Goal: Task Accomplishment & Management: Manage account settings

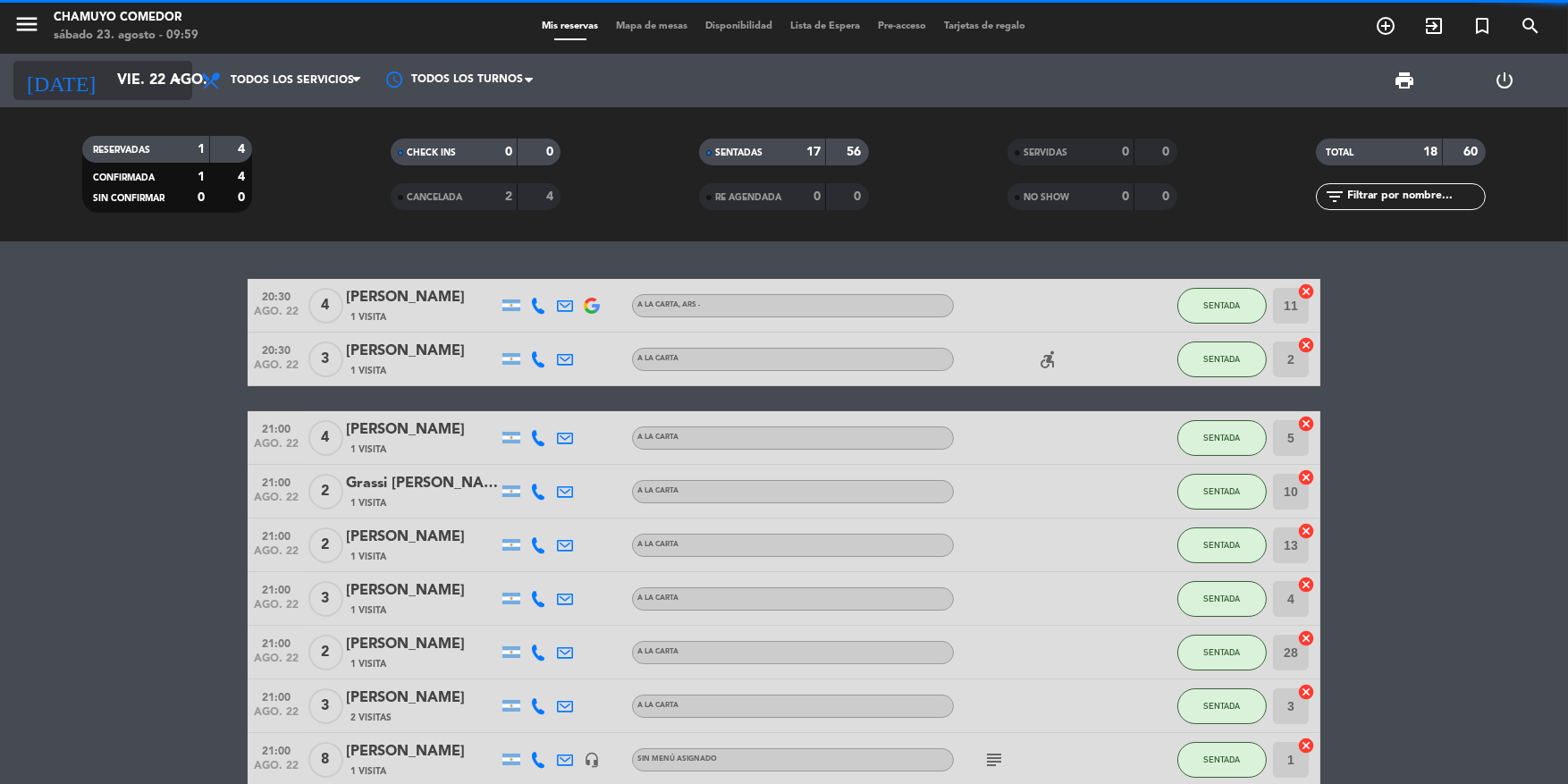
click at [138, 83] on input "vie. 22 ago." at bounding box center [202, 81] width 189 height 35
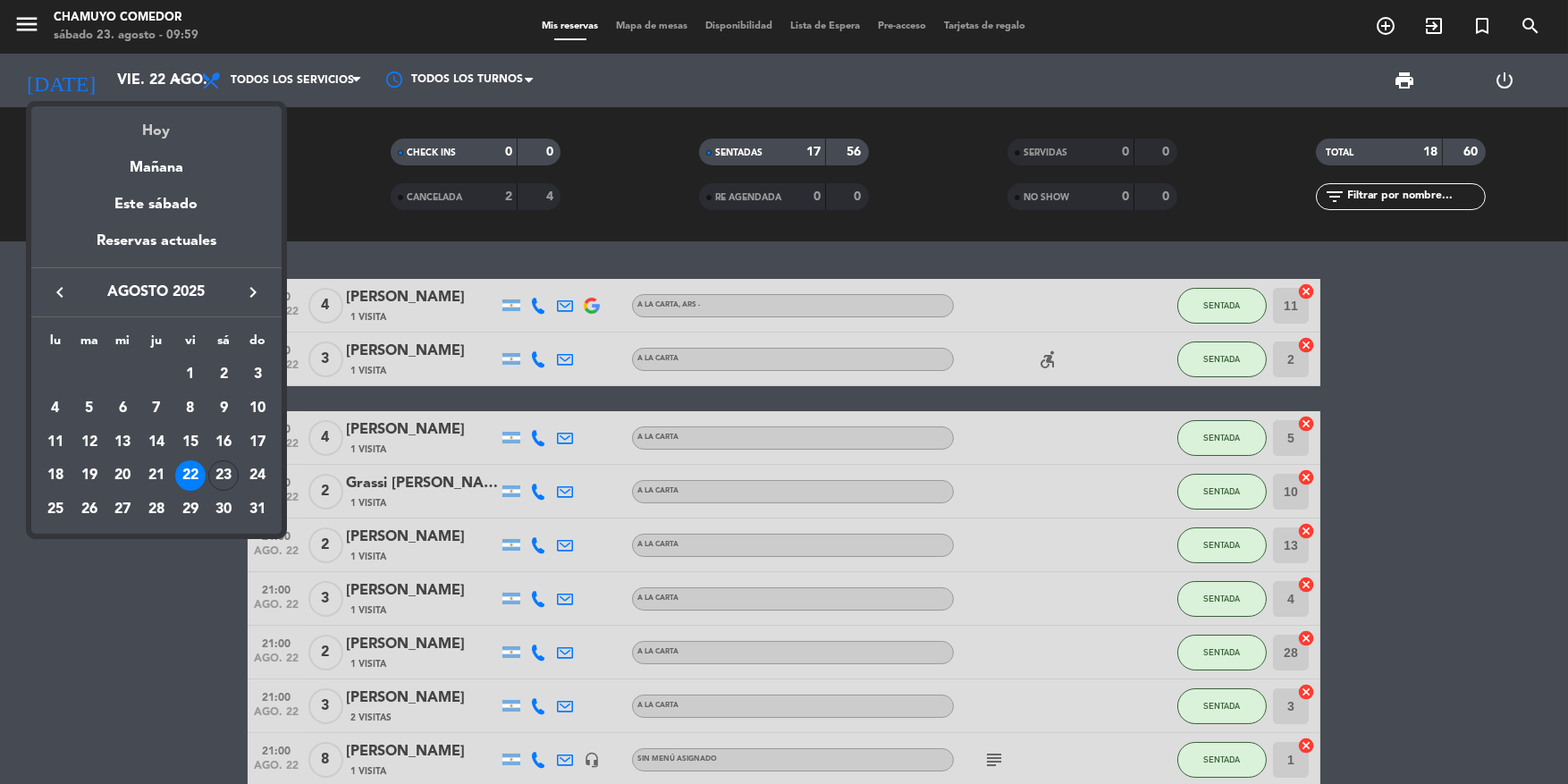
click at [157, 124] on div "Hoy" at bounding box center [156, 125] width 250 height 37
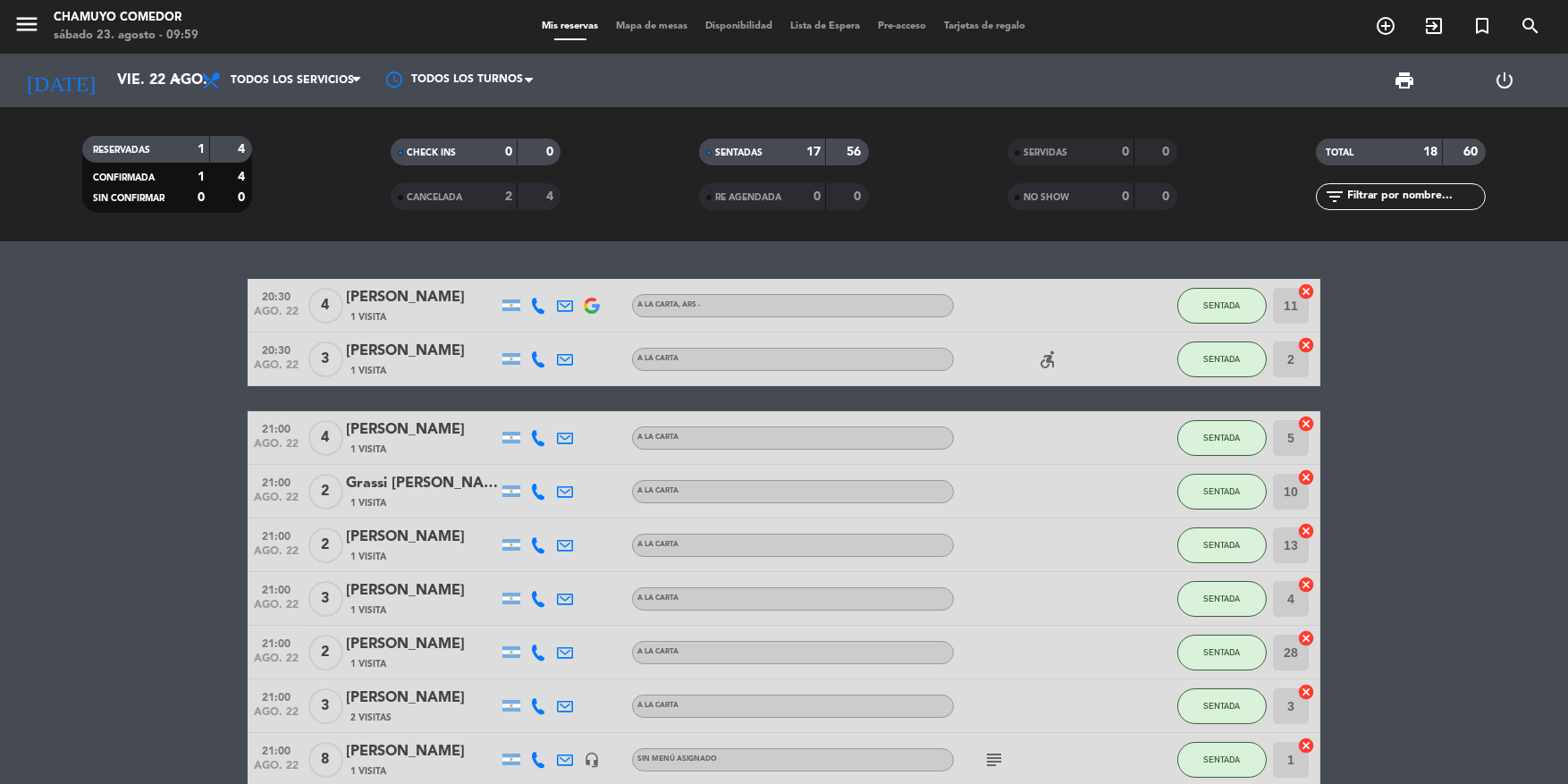
type input "sáb. 23 ago."
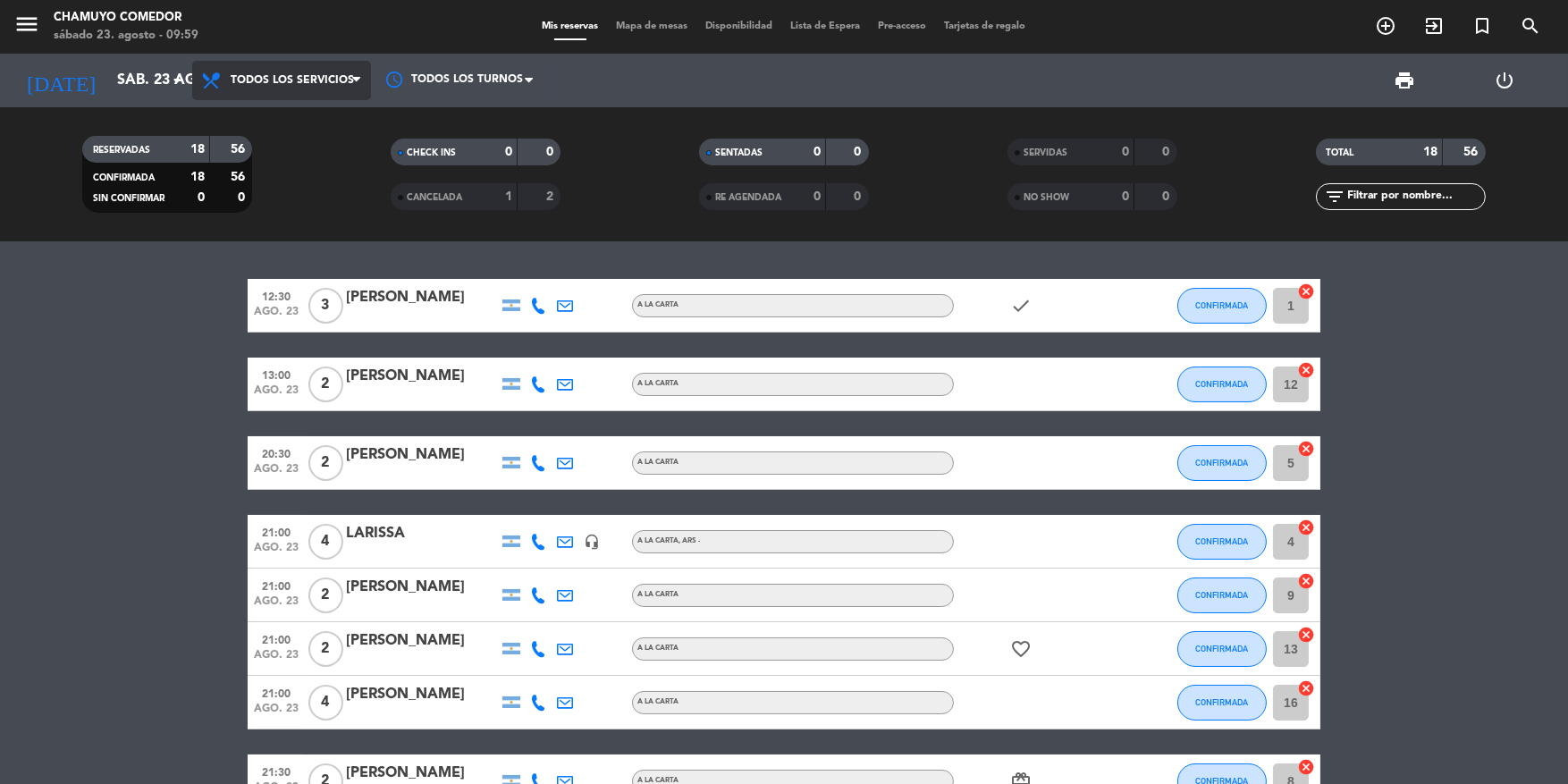
click at [266, 87] on span "Todos los servicios" at bounding box center [281, 80] width 179 height 40
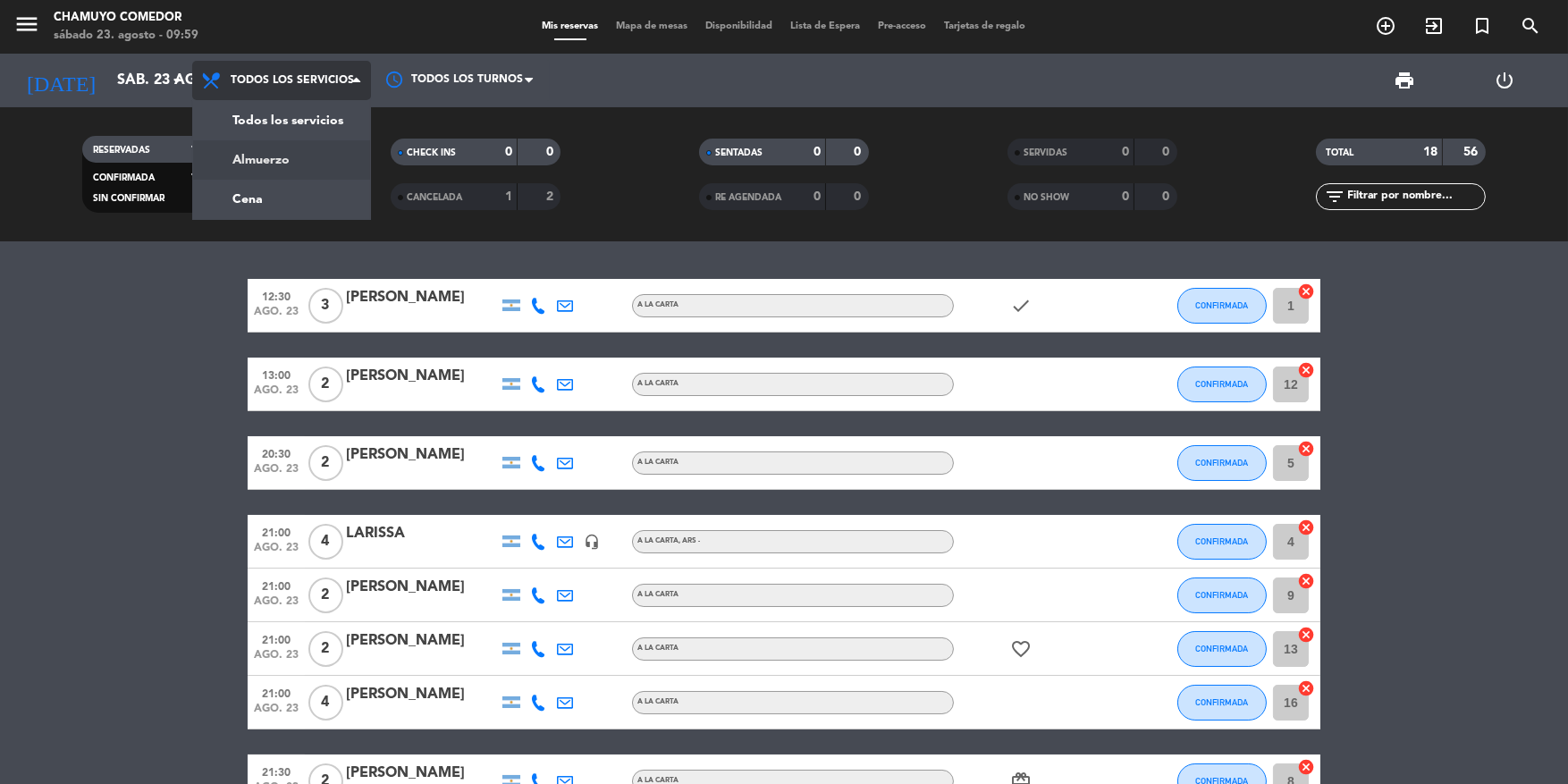
click at [272, 151] on div "menu Chamuyo Comedor sábado 23. agosto - 09:59 Mis reservas Mapa de mesas Dispo…" at bounding box center [784, 120] width 1568 height 241
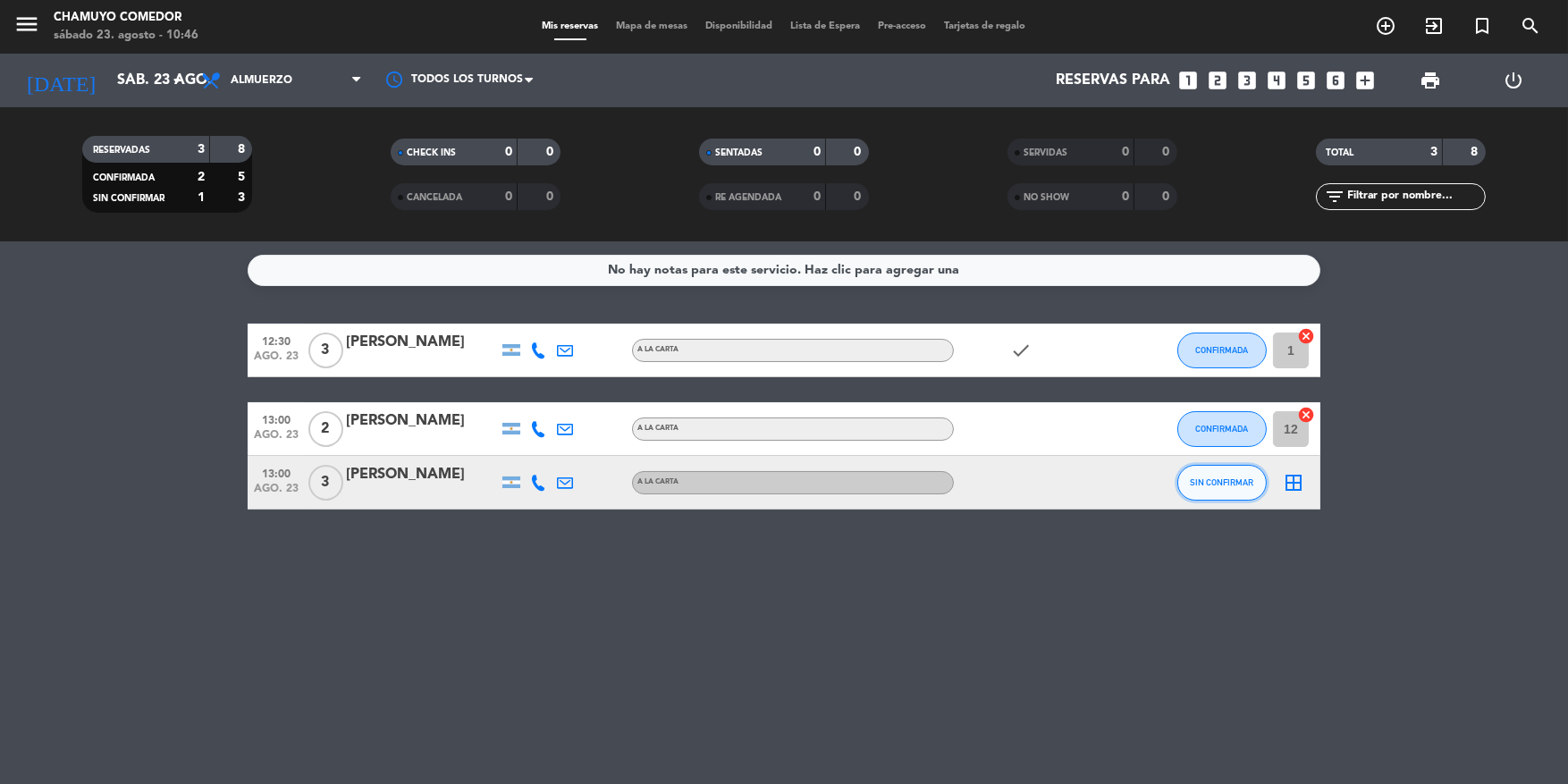
click at [1195, 484] on span "SIN CONFIRMAR" at bounding box center [1222, 483] width 64 height 10
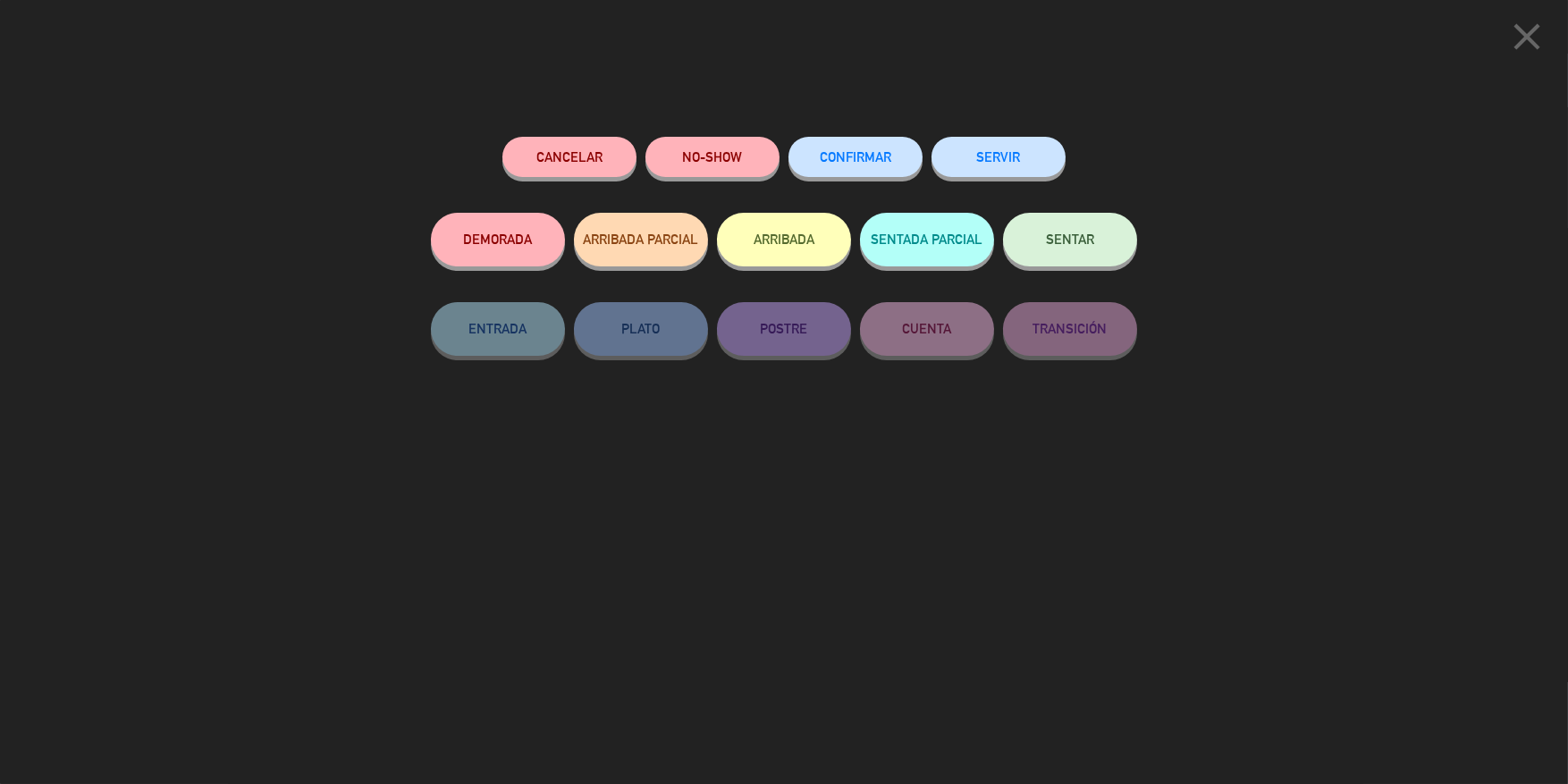
click at [856, 168] on button "CONFIRMAR" at bounding box center [855, 157] width 134 height 41
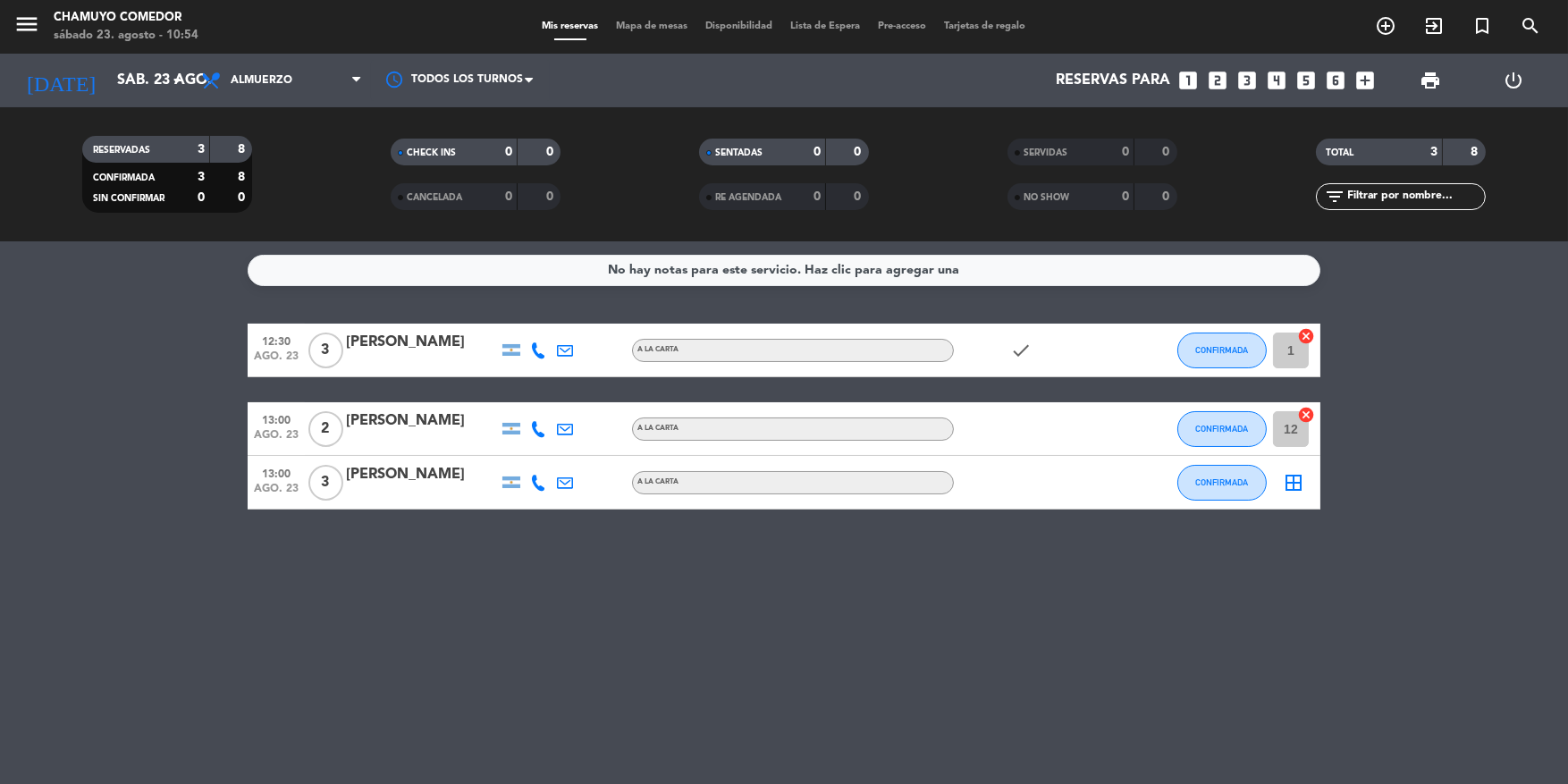
click at [1301, 481] on icon "border_all" at bounding box center [1293, 483] width 21 height 21
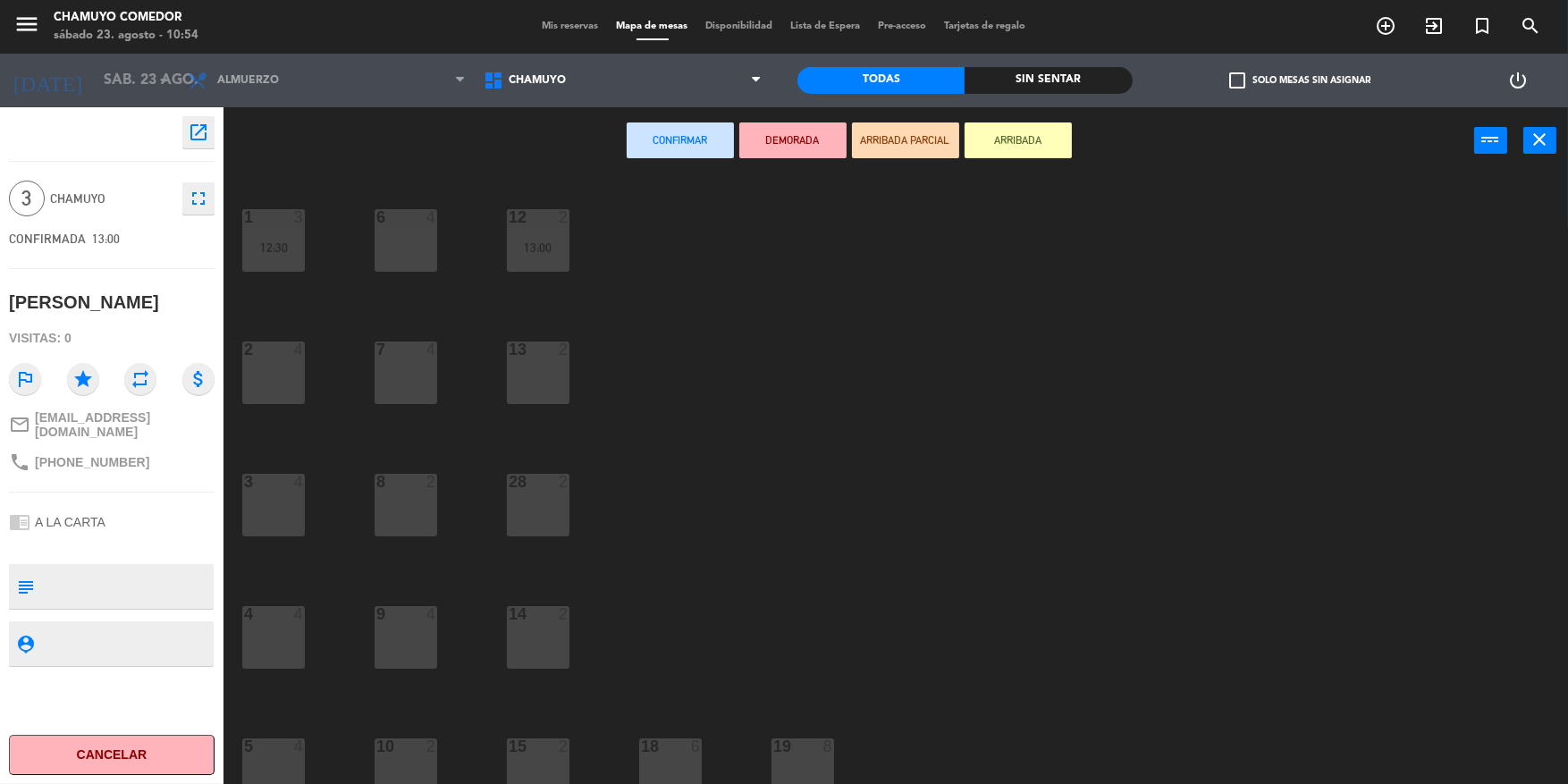
click at [279, 526] on div "3 4" at bounding box center [273, 505] width 63 height 63
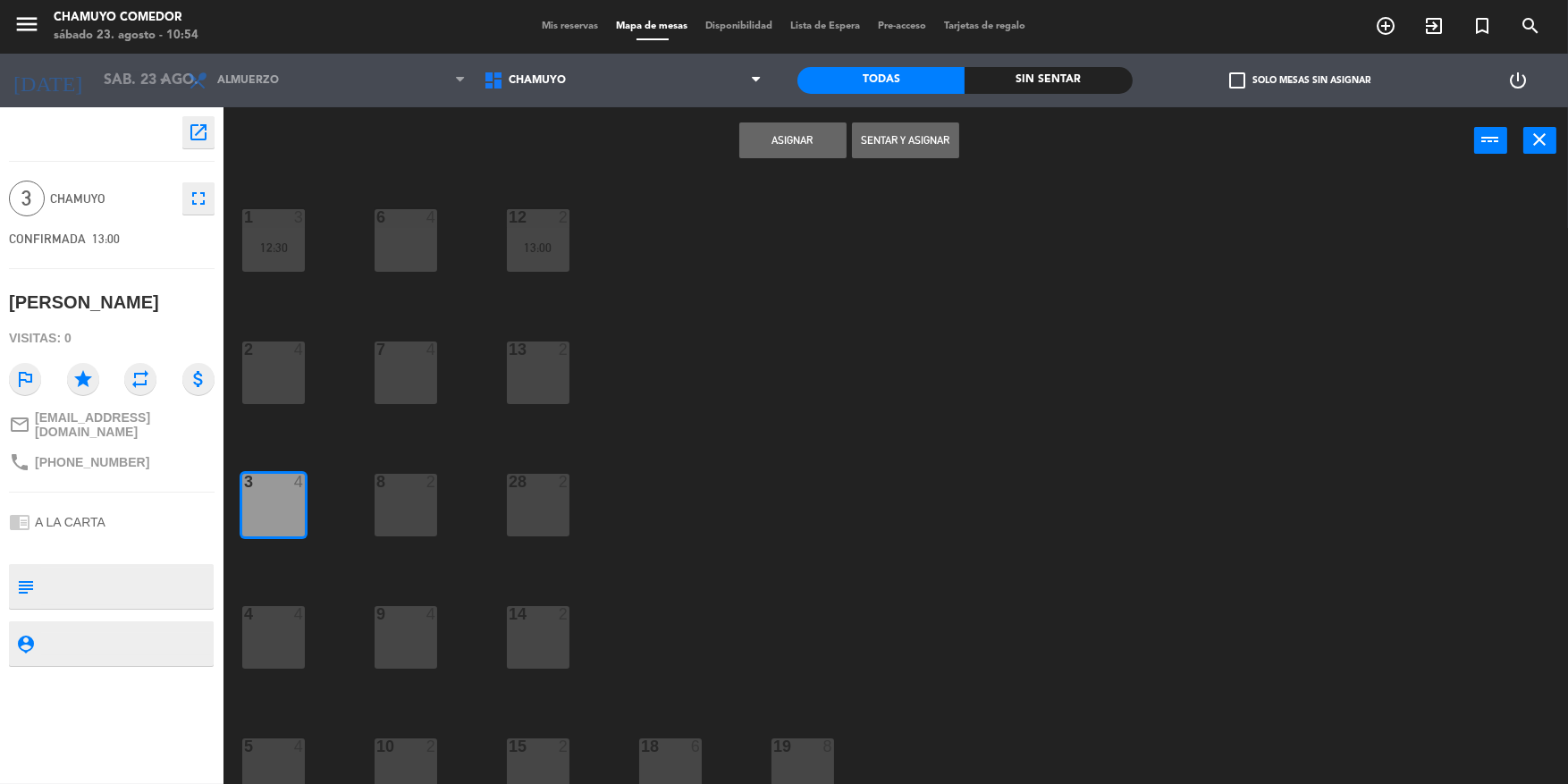
click at [787, 132] on button "Asignar" at bounding box center [792, 140] width 108 height 36
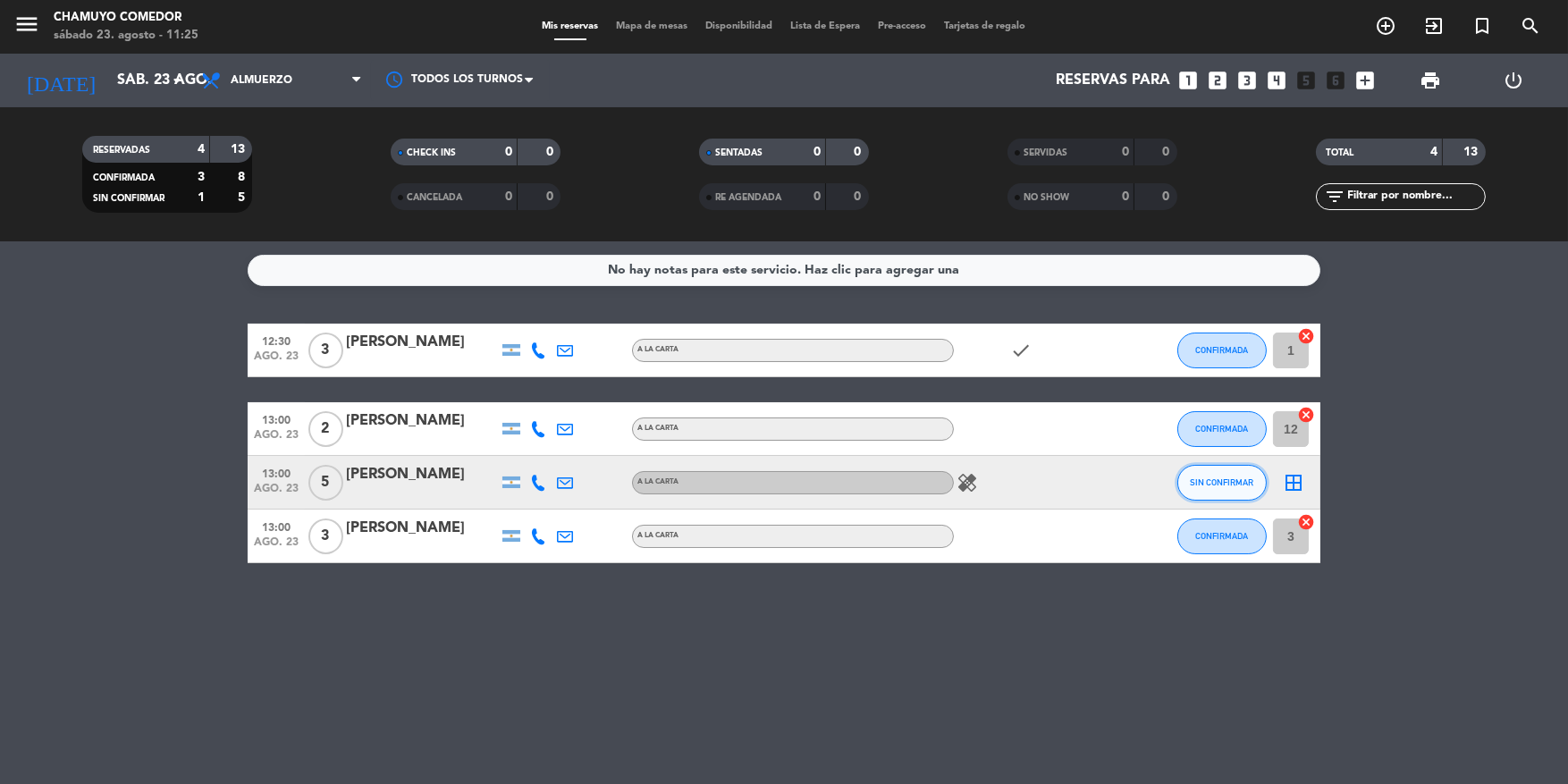
click at [1238, 487] on button "SIN CONFIRMAR" at bounding box center [1221, 483] width 89 height 36
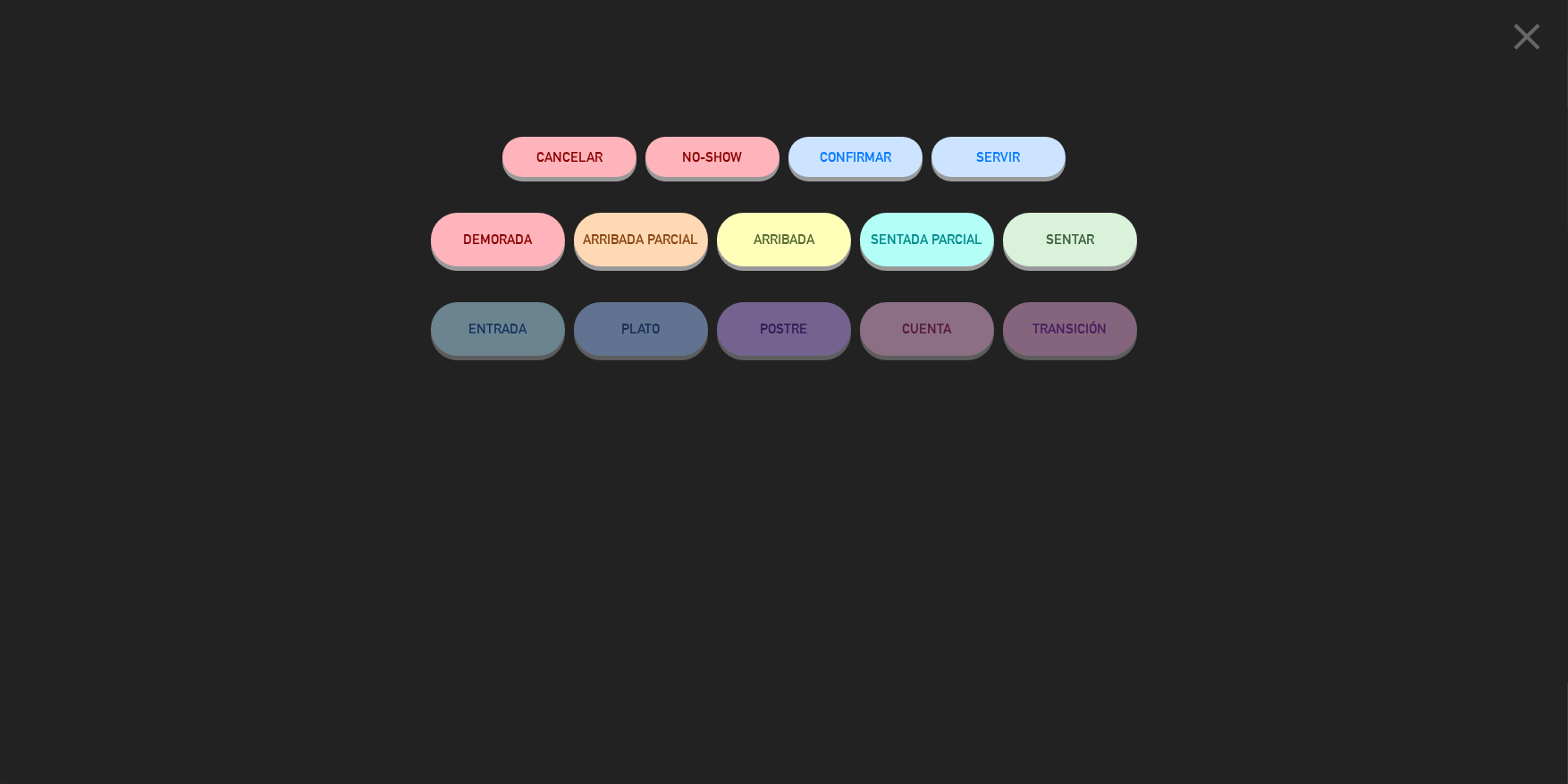
click at [860, 142] on button "CONFIRMAR" at bounding box center [855, 157] width 134 height 41
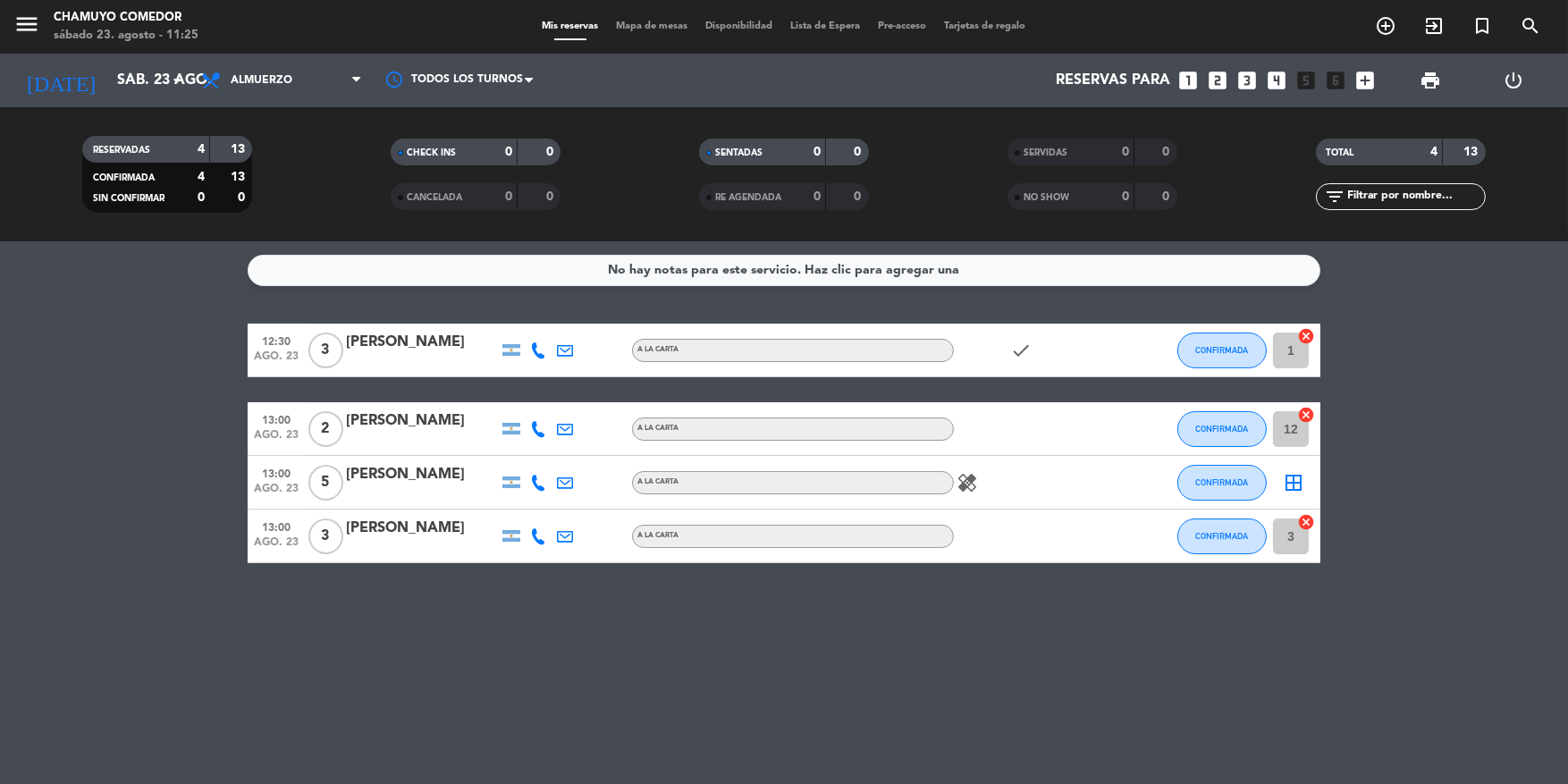
click at [1291, 481] on icon "border_all" at bounding box center [1293, 483] width 21 height 21
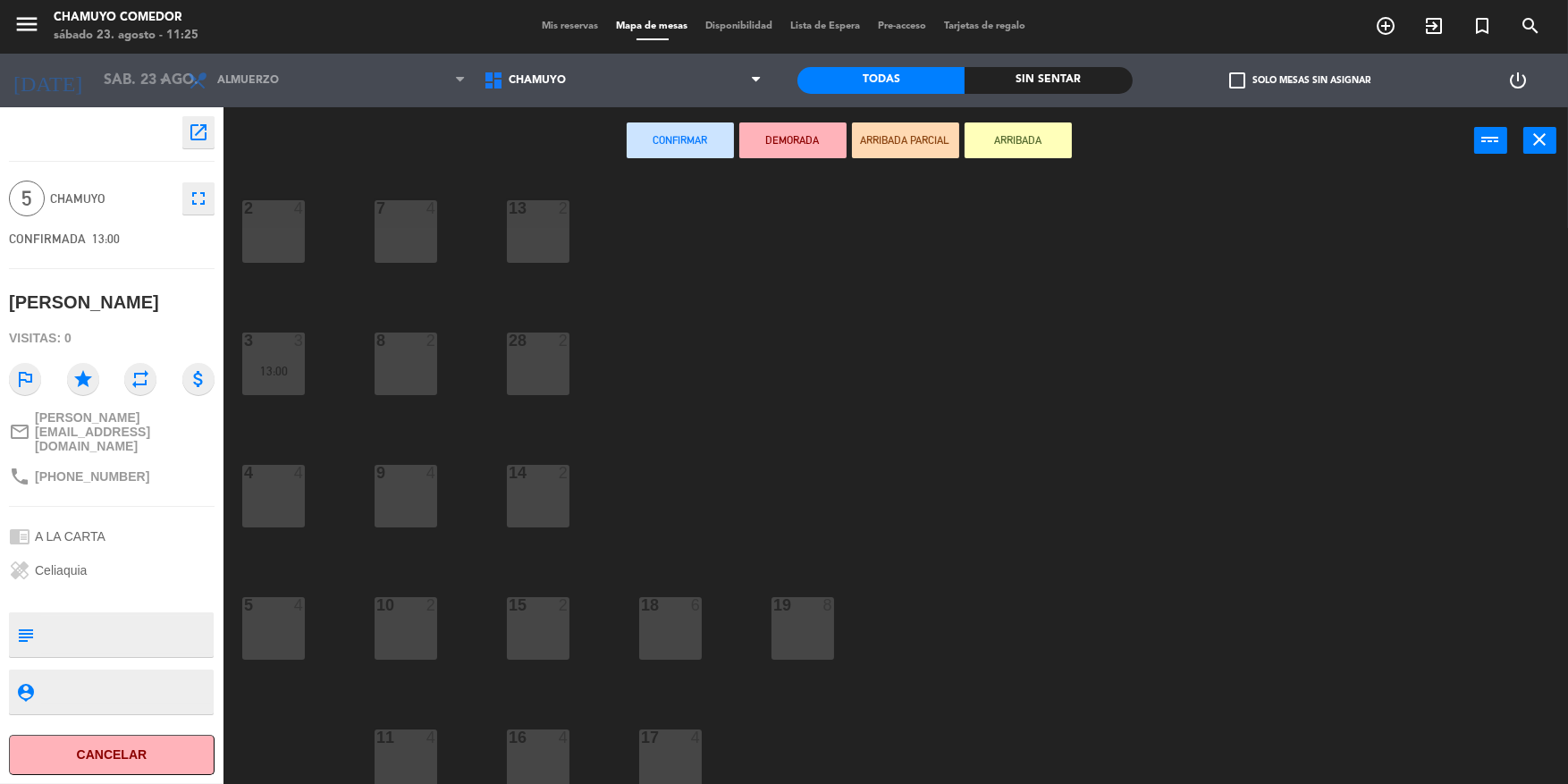
scroll to position [145, 0]
click at [685, 766] on div "17 4" at bounding box center [670, 756] width 63 height 63
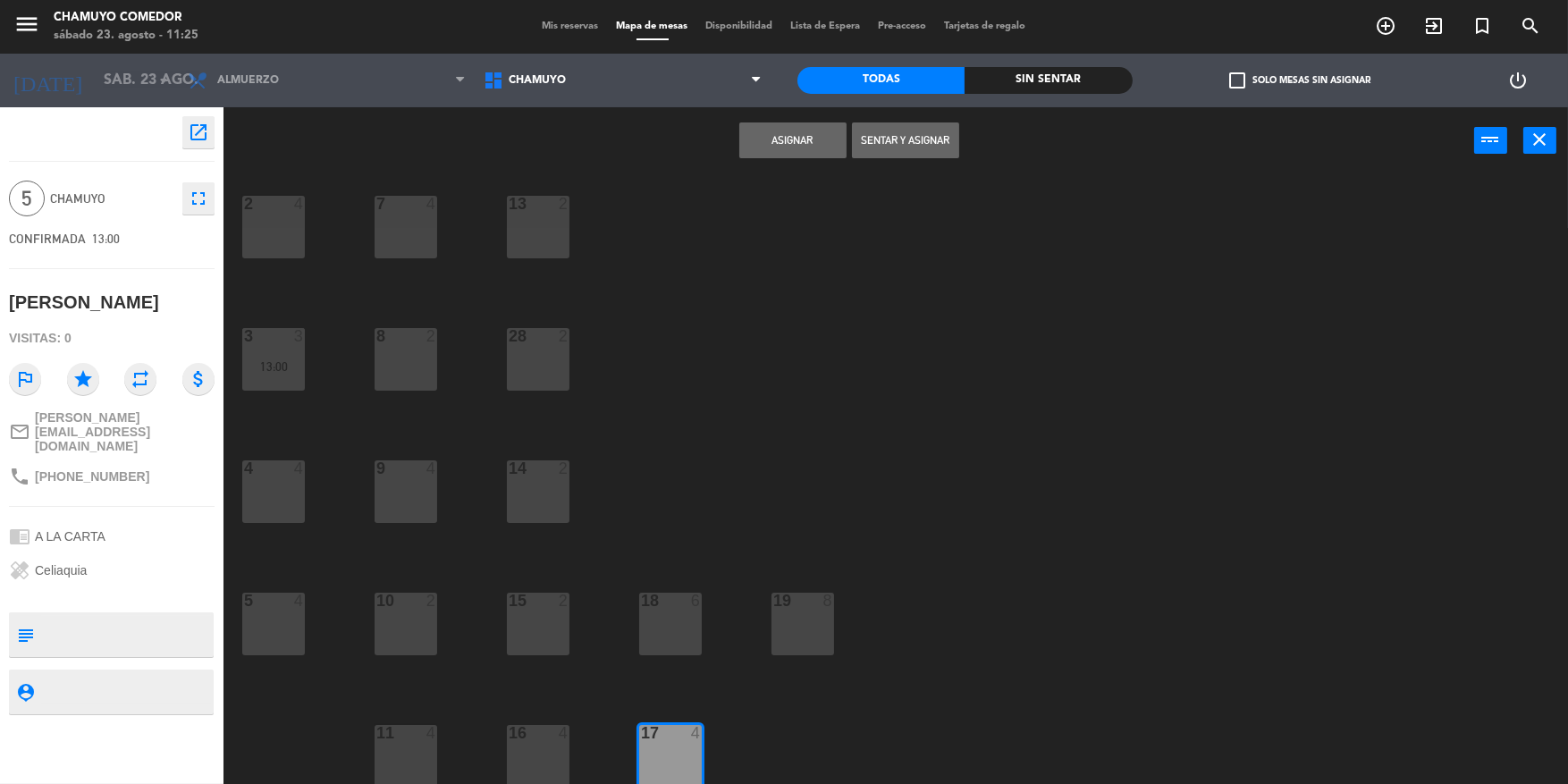
click at [775, 136] on button "Asignar" at bounding box center [792, 140] width 108 height 36
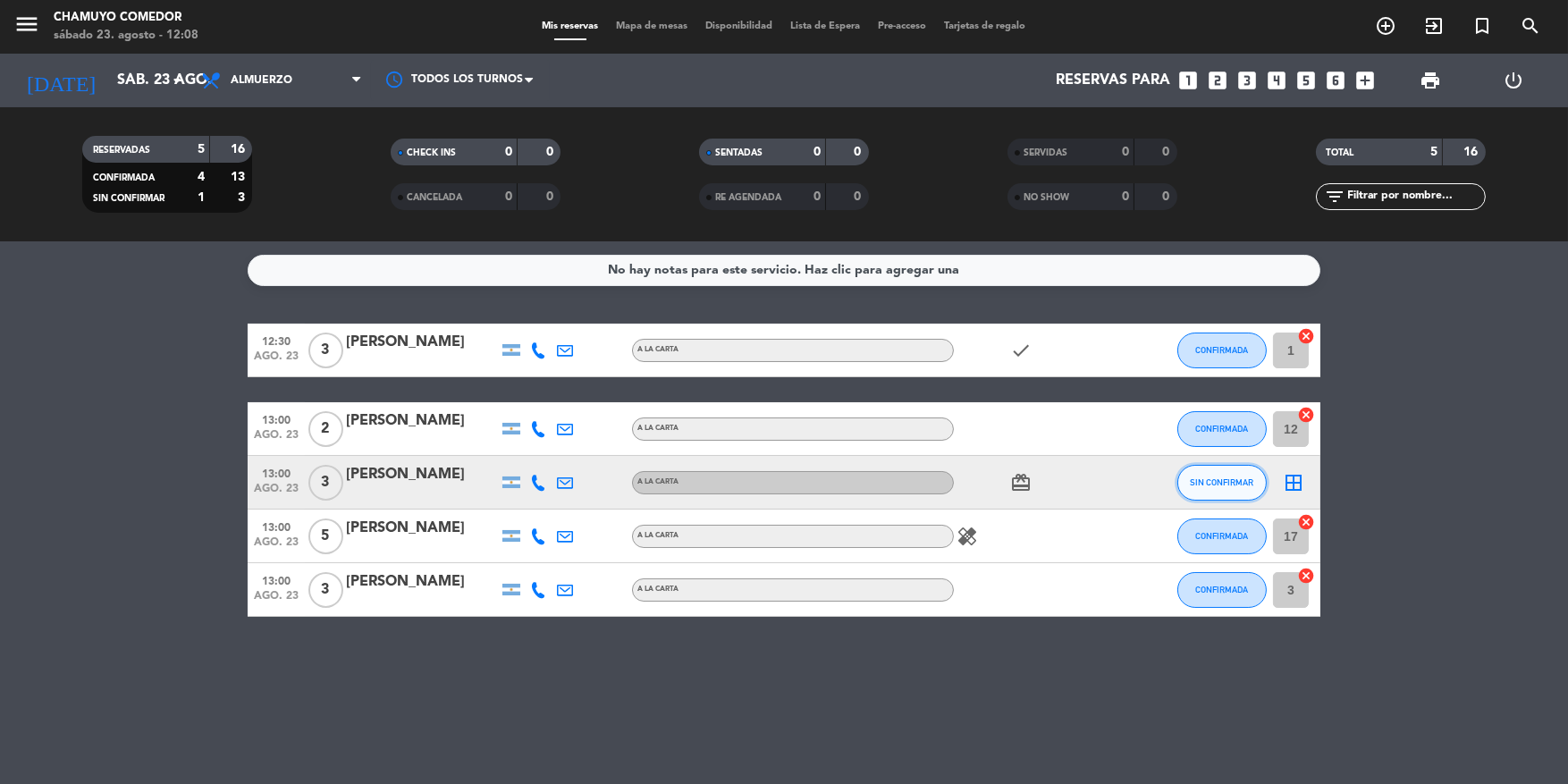
click at [1230, 484] on span "SIN CONFIRMAR" at bounding box center [1222, 483] width 64 height 10
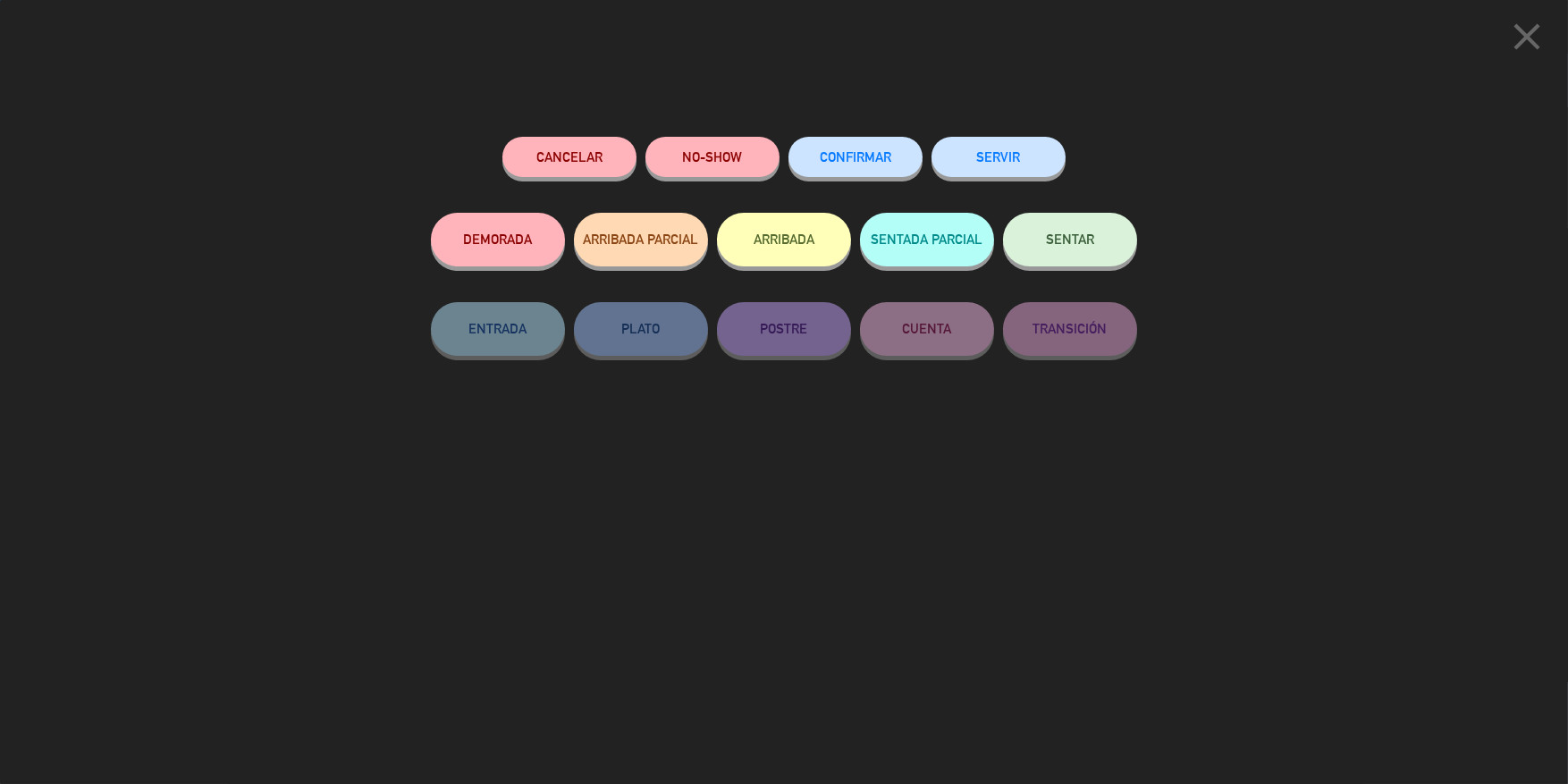
click at [853, 148] on button "CONFIRMAR" at bounding box center [855, 157] width 134 height 41
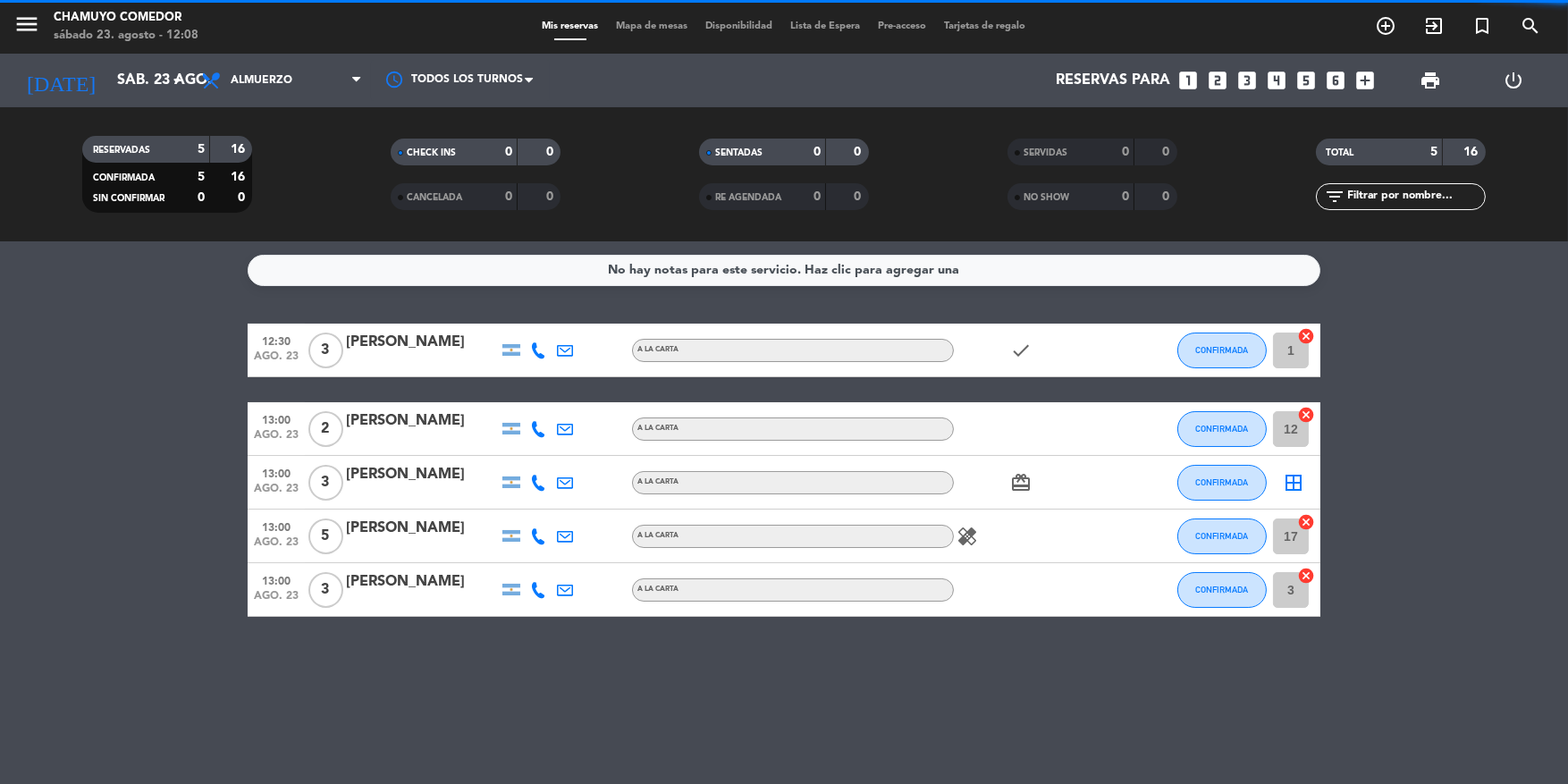
click at [1291, 479] on icon "border_all" at bounding box center [1293, 483] width 21 height 21
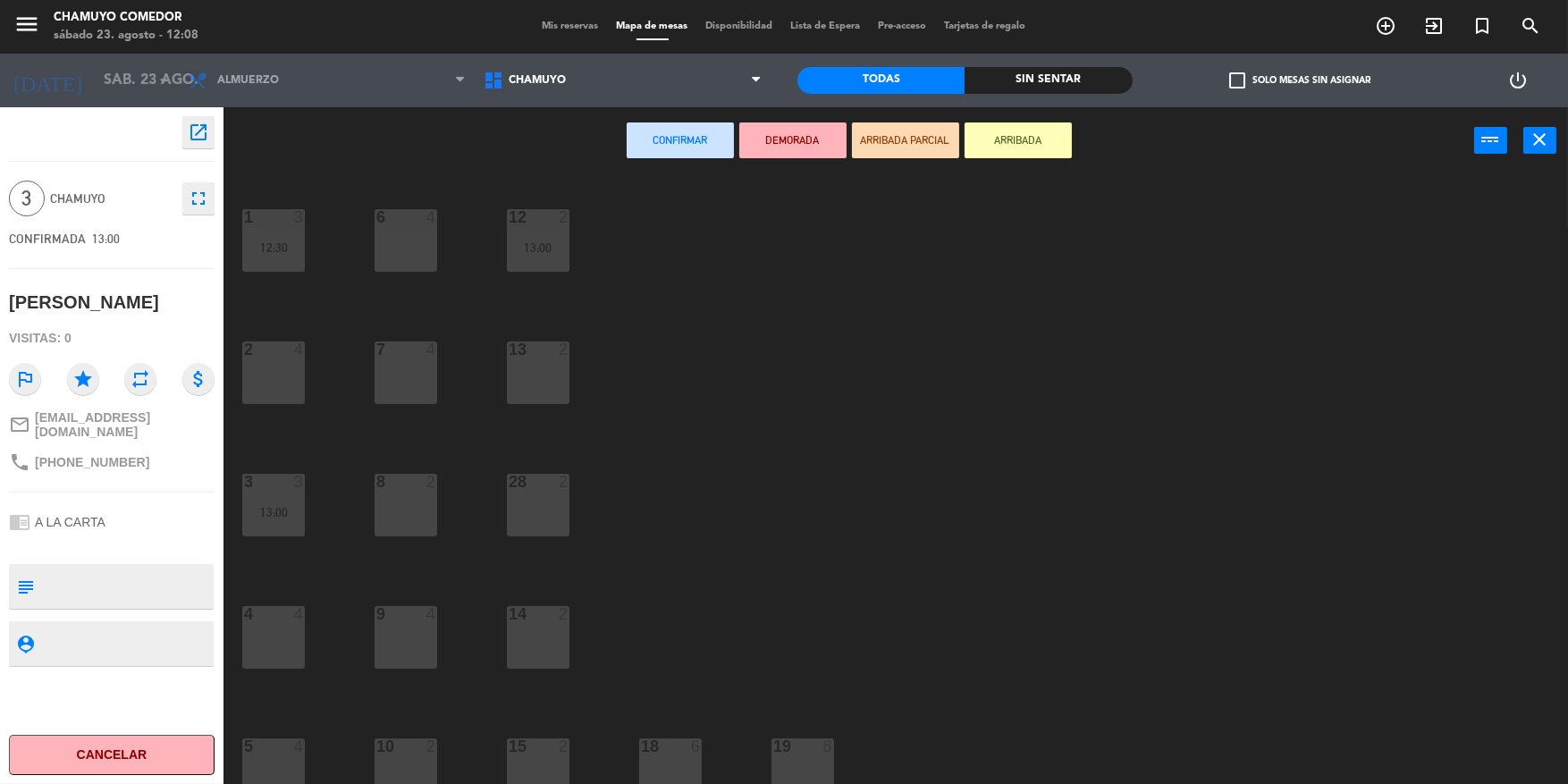
click at [285, 609] on div at bounding box center [273, 614] width 29 height 16
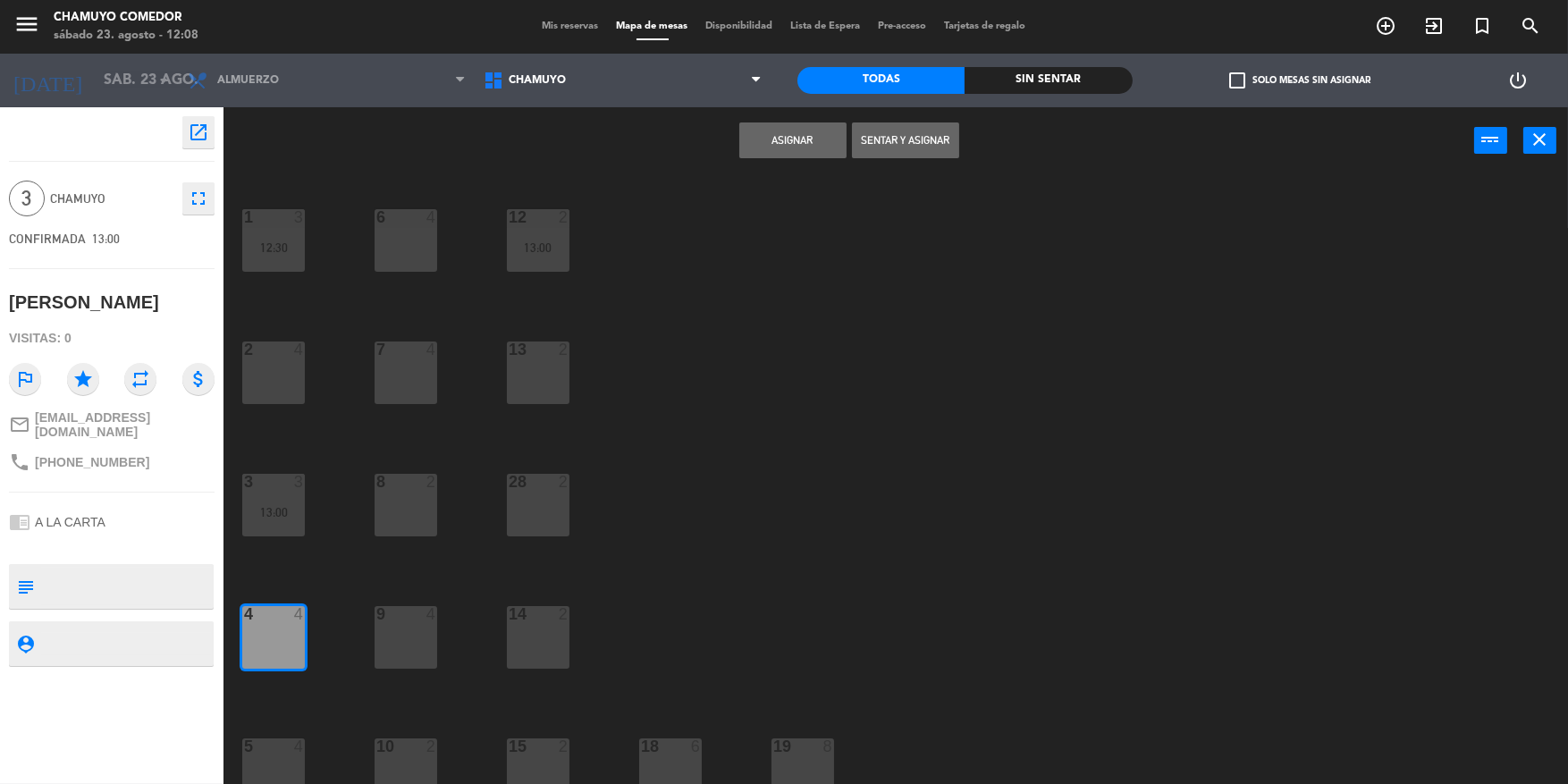
click at [758, 138] on button "Asignar" at bounding box center [792, 140] width 108 height 36
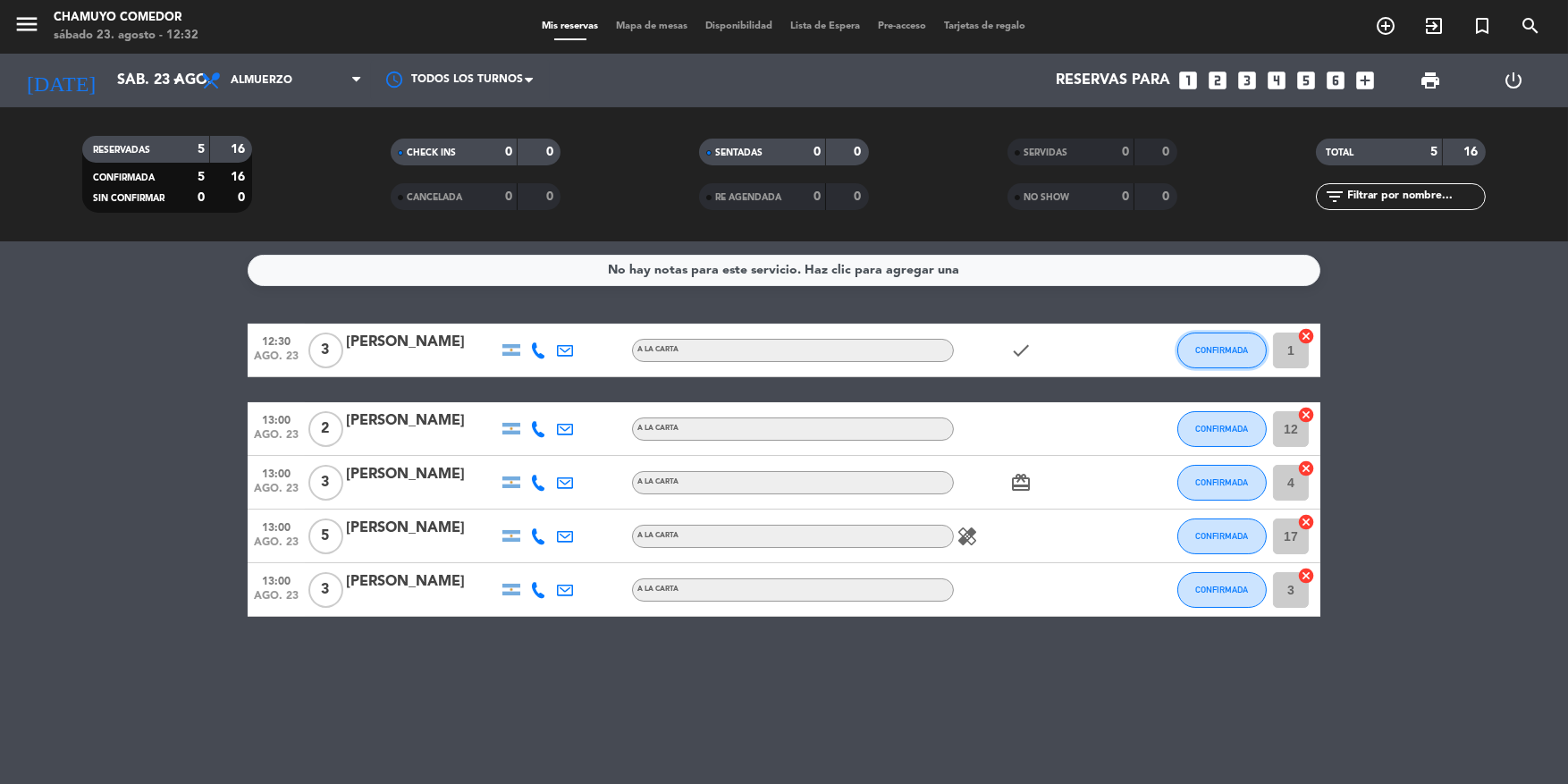
click at [1225, 345] on span "CONFIRMADA" at bounding box center [1222, 350] width 52 height 10
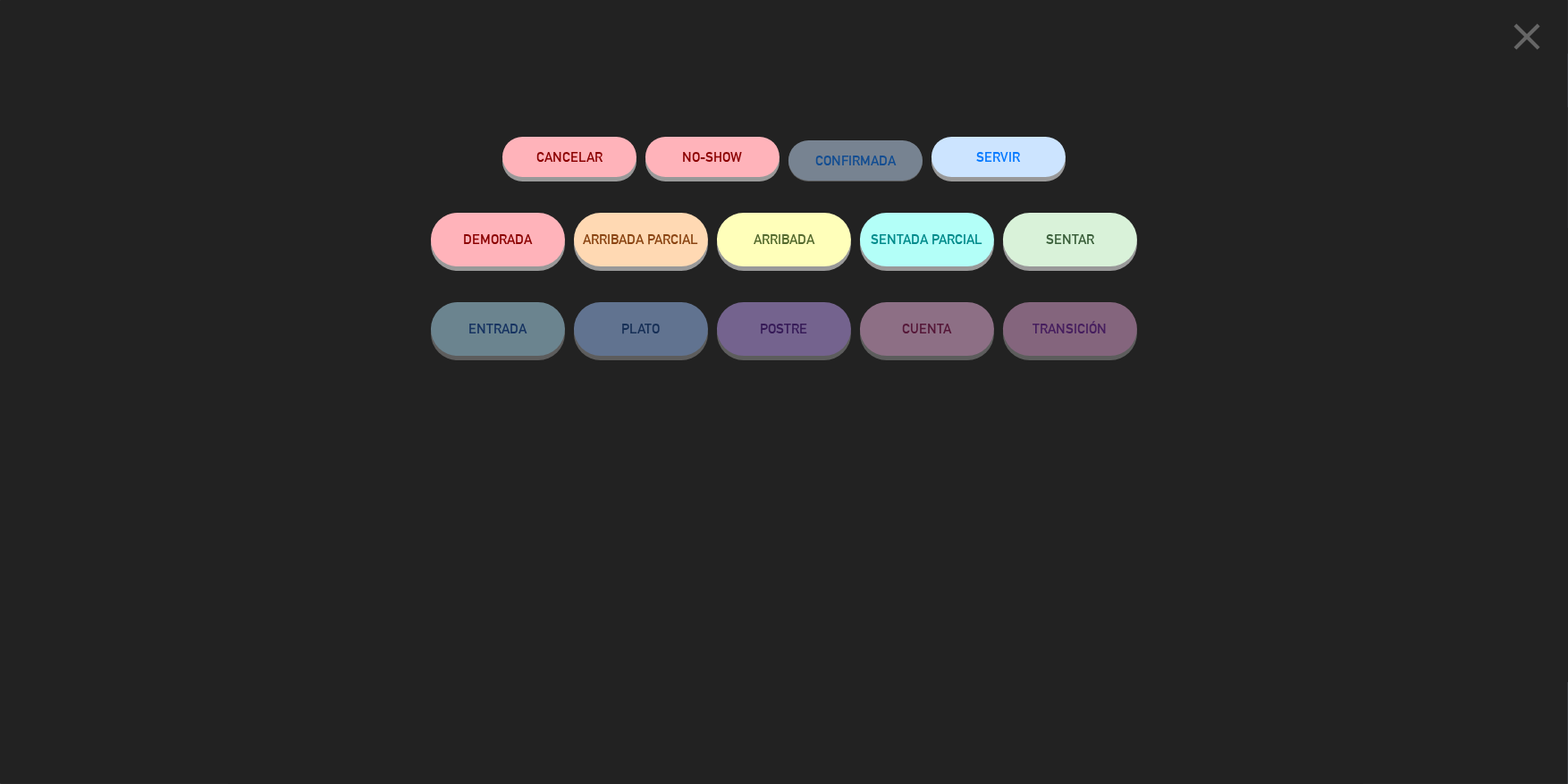
click at [1047, 239] on span "SENTAR" at bounding box center [1070, 239] width 48 height 16
